Goal: Information Seeking & Learning: Learn about a topic

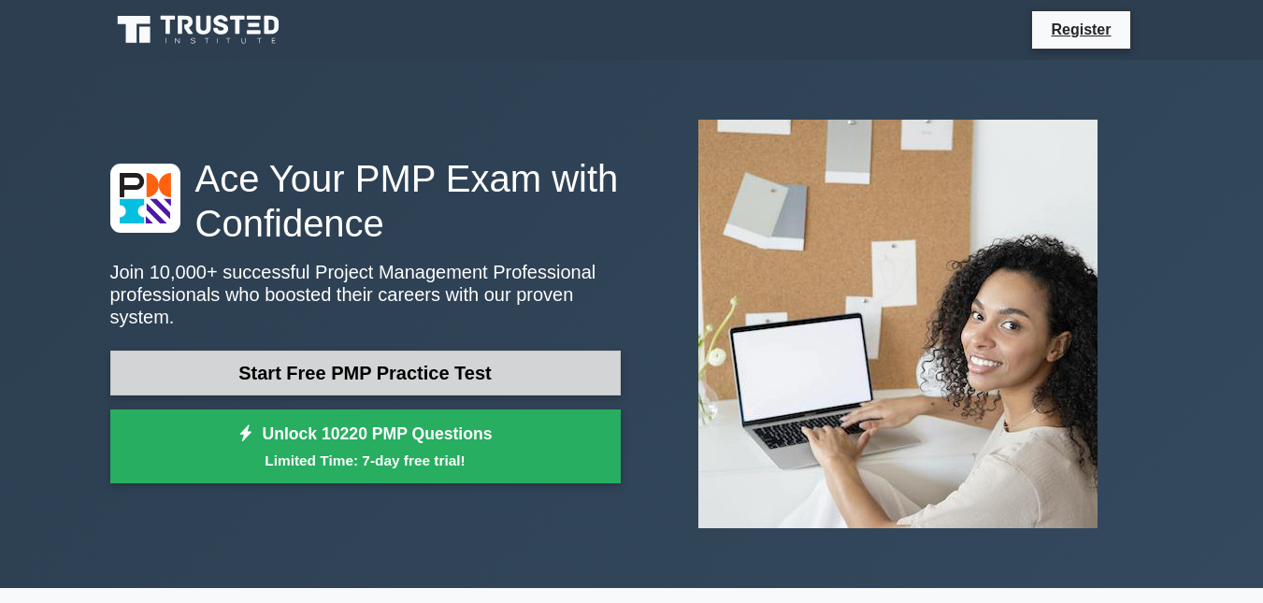
click at [387, 368] on link "Start Free PMP Practice Test" at bounding box center [365, 373] width 511 height 45
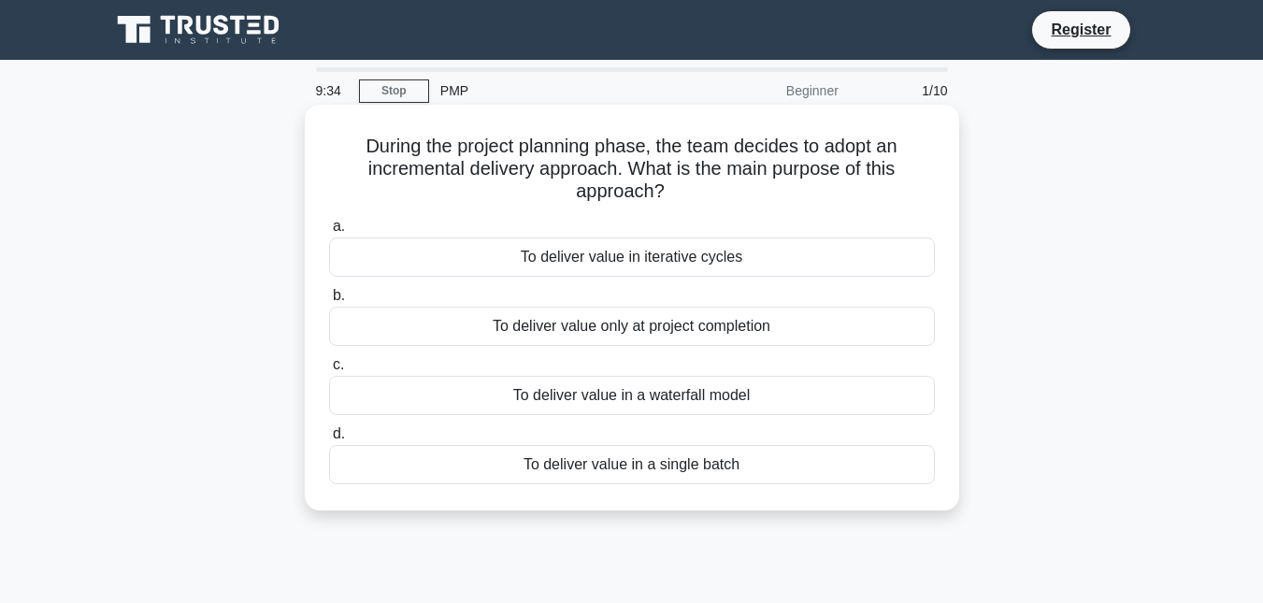
click at [561, 331] on div "To deliver value only at project completion" at bounding box center [632, 326] width 606 height 39
click at [329, 302] on input "b. To deliver value only at project completion" at bounding box center [329, 296] width 0 height 12
